Goal: Use online tool/utility: Use online tool/utility

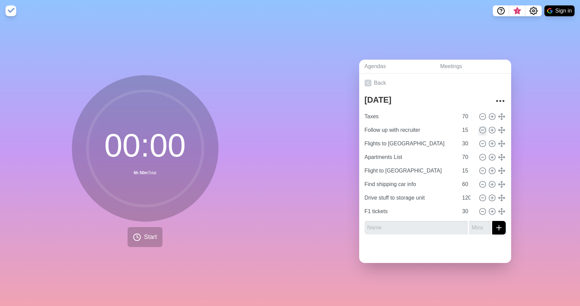
click at [482, 129] on icon at bounding box center [482, 130] width 7 height 7
type input "Flights to [GEOGRAPHIC_DATA]"
type input "30"
type input "Apartments List"
type input "70"
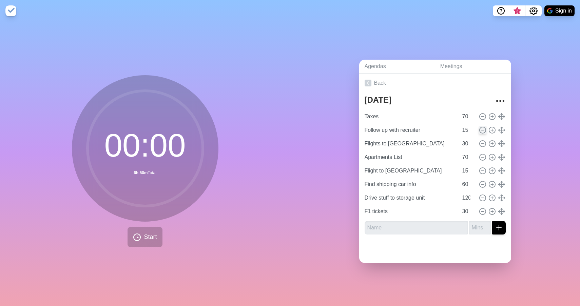
type input "Flight to [GEOGRAPHIC_DATA]"
type input "15"
type input "Find shipping car info"
type input "60"
type input "Drive stuff to storage unit"
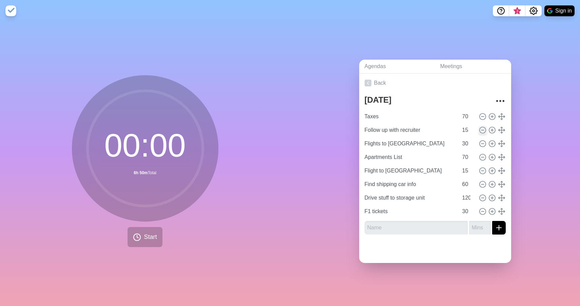
type input "120"
type input "F1 tickets"
type input "30"
